Goal: Check status

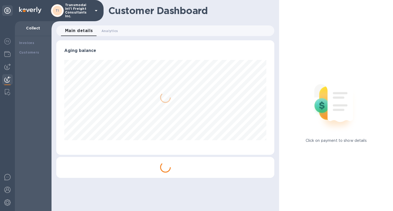
scroll to position [115, 218]
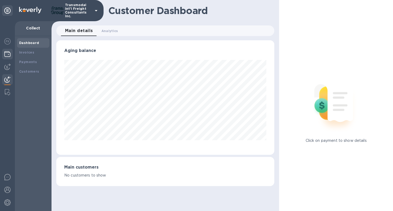
click at [7, 52] on img at bounding box center [7, 54] width 6 height 6
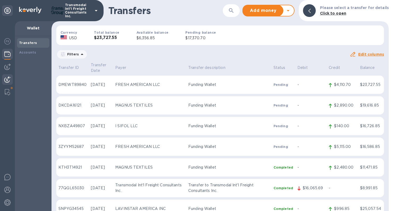
click at [7, 77] on img at bounding box center [7, 79] width 6 height 6
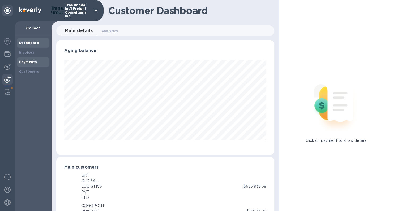
scroll to position [265381, 265280]
click at [32, 60] on b "Payments" at bounding box center [28, 62] width 18 height 4
